Goal: Transaction & Acquisition: Book appointment/travel/reservation

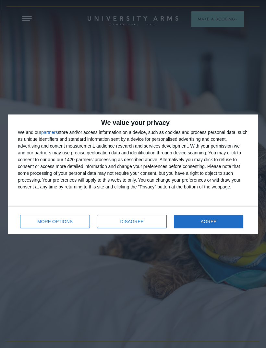
click at [215, 222] on span "AGREE" at bounding box center [209, 221] width 16 height 5
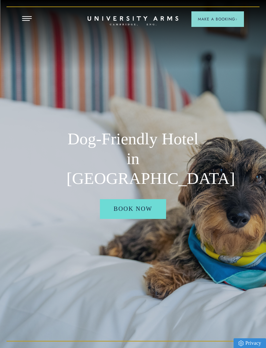
click at [30, 20] on button "Open Menu" at bounding box center [27, 18] width 10 height 5
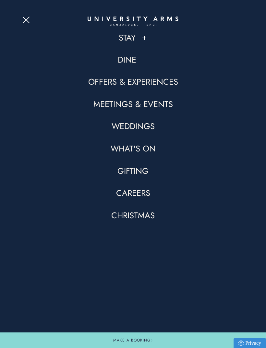
click at [128, 37] on link "Stay" at bounding box center [127, 37] width 17 height 11
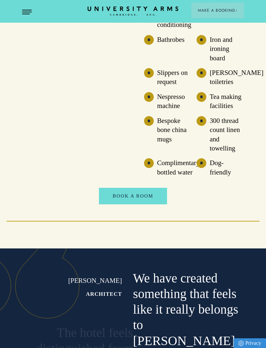
scroll to position [1708, 0]
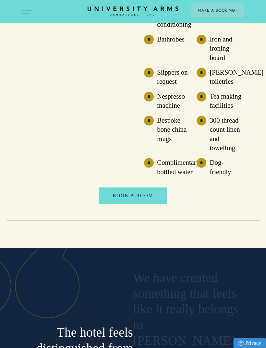
click at [132, 188] on link "Book A Room" at bounding box center [133, 196] width 68 height 16
